Goal: Task Accomplishment & Management: Use online tool/utility

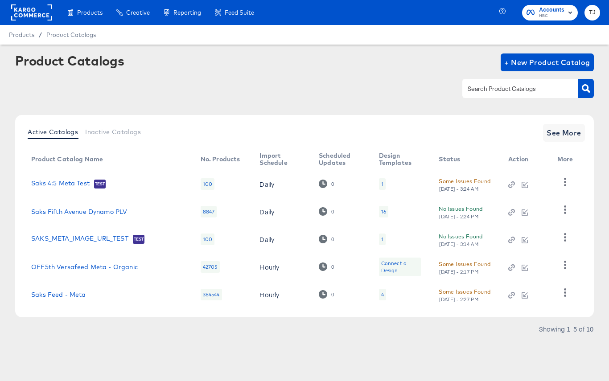
click at [26, 12] on rect at bounding box center [31, 12] width 41 height 16
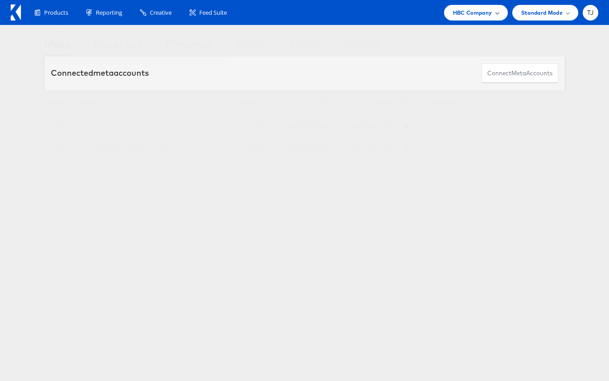
click at [497, 12] on span at bounding box center [497, 12] width 4 height 4
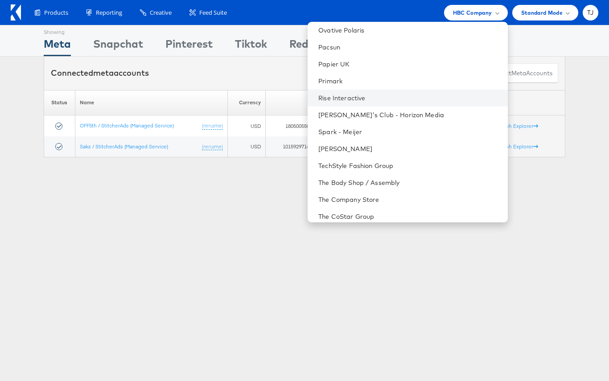
scroll to position [1121, 0]
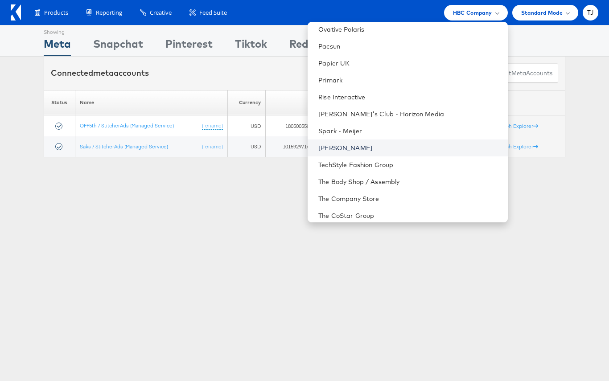
click at [433, 148] on link "Steve Madden" at bounding box center [409, 148] width 182 height 9
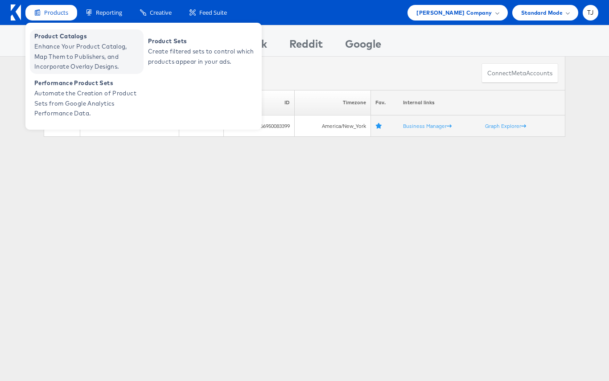
click at [56, 32] on span "Product Catalogs" at bounding box center [87, 36] width 107 height 10
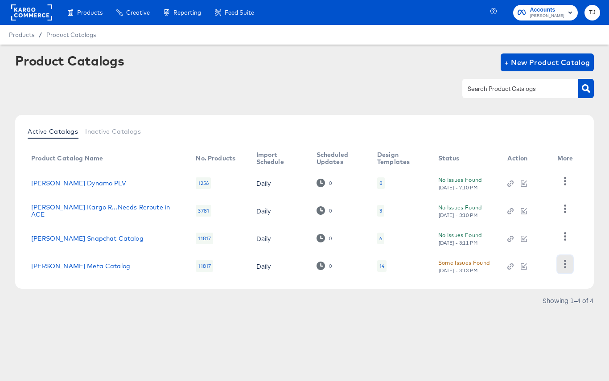
click at [562, 266] on icon "button" at bounding box center [565, 264] width 8 height 8
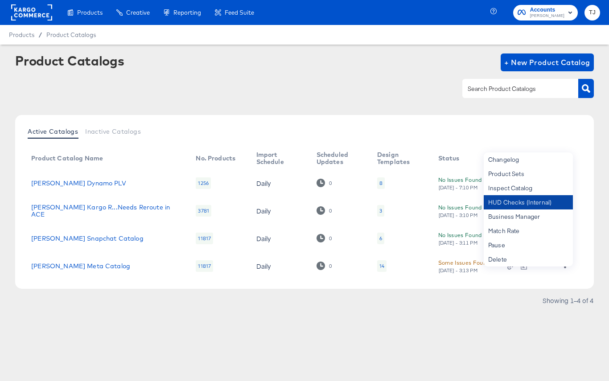
click at [516, 202] on div "HUD Checks (Internal)" at bounding box center [528, 202] width 89 height 14
